Goal: Task Accomplishment & Management: Manage account settings

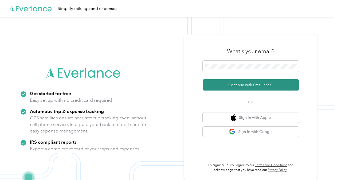
click at [246, 84] on button "Continue with Email / SSO" at bounding box center [250, 84] width 96 height 11
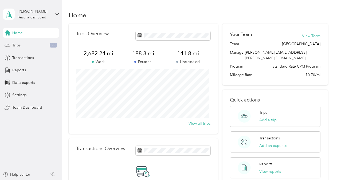
click at [19, 46] on span "Trips" at bounding box center [16, 45] width 8 height 6
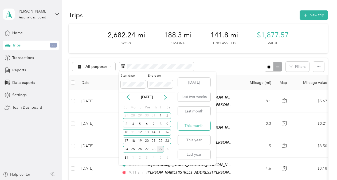
click at [196, 126] on button "This month" at bounding box center [194, 125] width 33 height 9
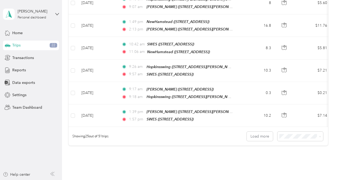
scroll to position [533, 0]
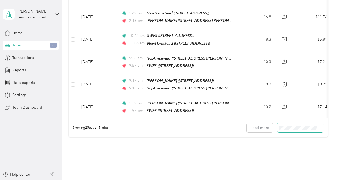
click at [297, 123] on span at bounding box center [300, 127] width 46 height 9
click at [291, 135] on div "50 per load" at bounding box center [298, 135] width 38 height 6
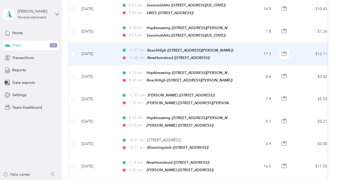
scroll to position [1013, 0]
